Goal: Find specific page/section: Find specific page/section

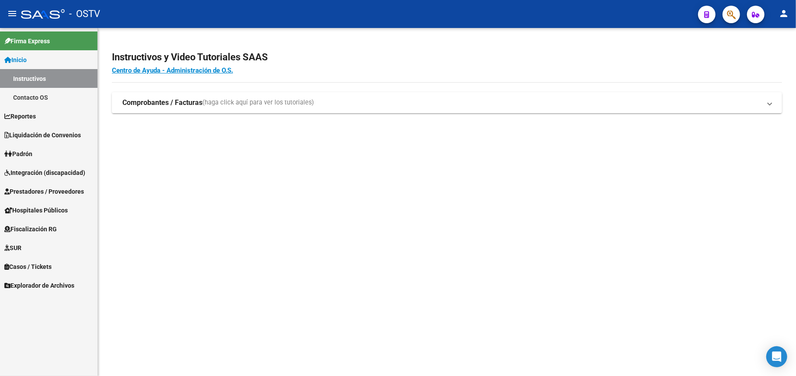
click at [786, 14] on mat-icon "person" at bounding box center [784, 13] width 10 height 10
click at [763, 62] on button "exit_to_app Salir" at bounding box center [766, 57] width 53 height 21
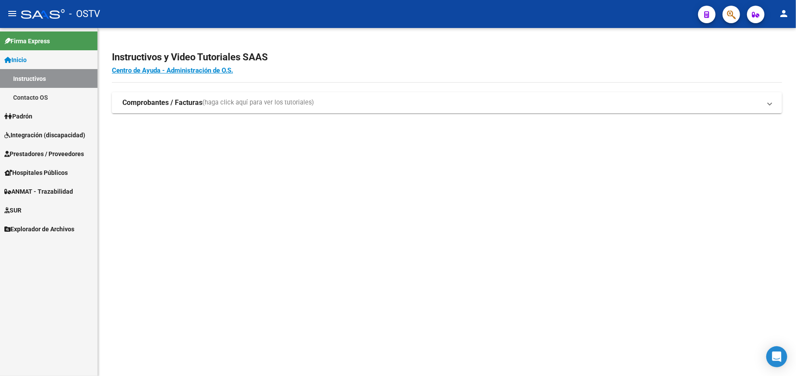
click at [32, 116] on span "Padrón" at bounding box center [18, 117] width 28 height 10
